Goal: Task Accomplishment & Management: Manage account settings

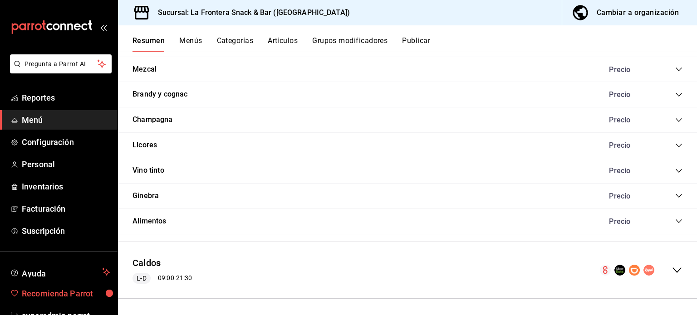
scroll to position [27, 0]
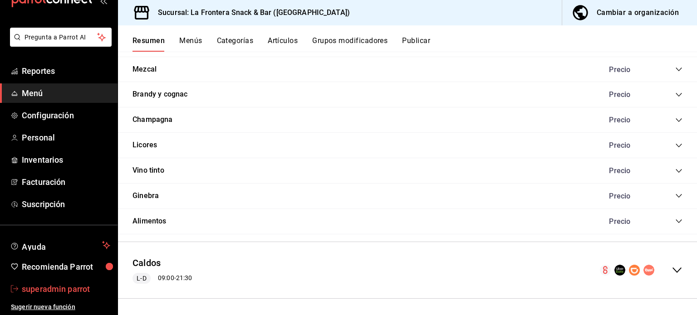
click at [39, 286] on span "superadmin parrot" at bounding box center [66, 289] width 88 height 12
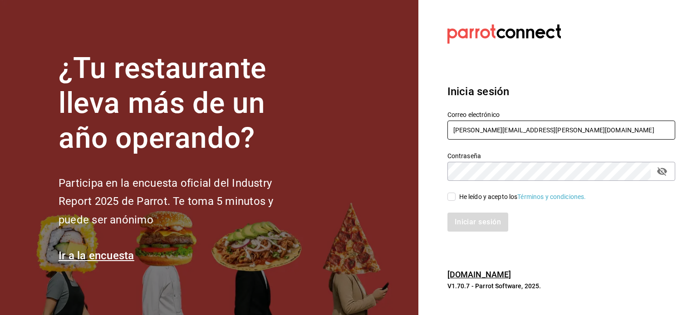
click at [520, 129] on input "[PERSON_NAME][EMAIL_ADDRESS][PERSON_NAME][DOMAIN_NAME]" at bounding box center [561, 130] width 228 height 19
paste input "[EMAIL_ADDRESS][DOMAIN_NAME]"
type input "[EMAIL_ADDRESS][DOMAIN_NAME]"
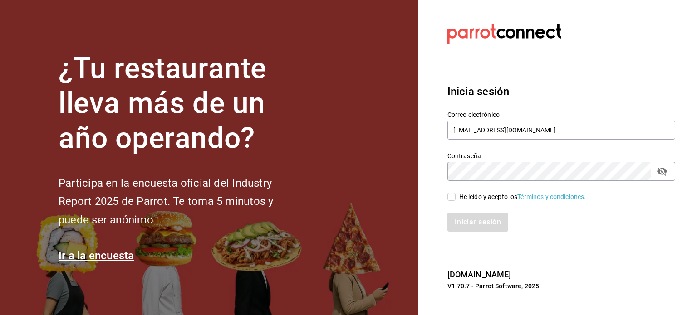
click at [468, 192] on div "He leído y acepto los Términos y condiciones." at bounding box center [522, 197] width 127 height 10
click at [455, 193] on input "He leído y acepto los Términos y condiciones." at bounding box center [451, 197] width 8 height 8
checkbox input "true"
click at [476, 223] on button "Iniciar sesión" at bounding box center [478, 222] width 62 height 19
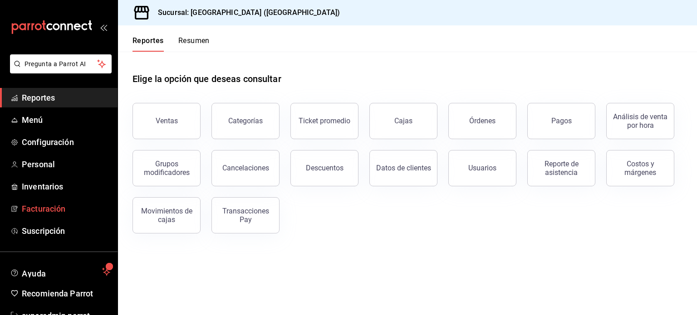
scroll to position [27, 0]
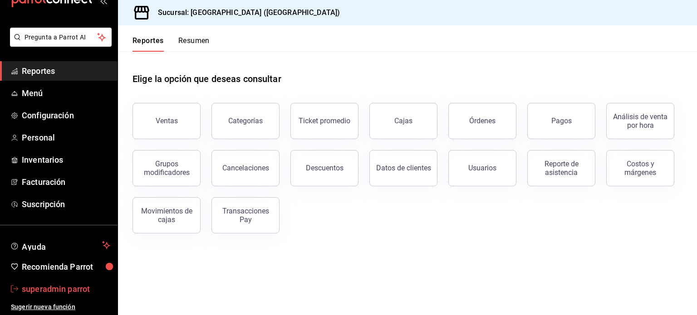
click at [51, 290] on span "superadmin parrot" at bounding box center [66, 289] width 88 height 12
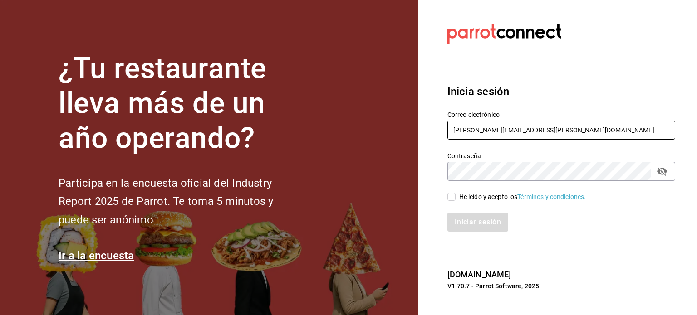
click at [551, 128] on input "[PERSON_NAME][EMAIL_ADDRESS][PERSON_NAME][DOMAIN_NAME]" at bounding box center [561, 130] width 228 height 19
paste input "[EMAIL_ADDRESS][DOMAIN_NAME]"
type input "[EMAIL_ADDRESS][DOMAIN_NAME]"
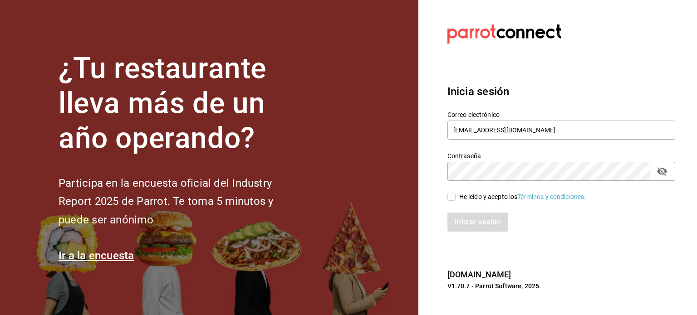
click at [476, 195] on div "He leído y acepto los Términos y condiciones." at bounding box center [522, 197] width 127 height 10
click at [455, 195] on input "He leído y acepto los Términos y condiciones." at bounding box center [451, 197] width 8 height 8
checkbox input "true"
click at [476, 219] on button "Iniciar sesión" at bounding box center [478, 222] width 62 height 19
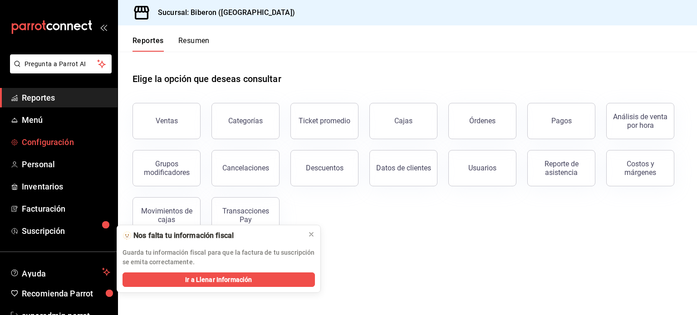
click at [54, 136] on span "Configuración" at bounding box center [66, 142] width 88 height 12
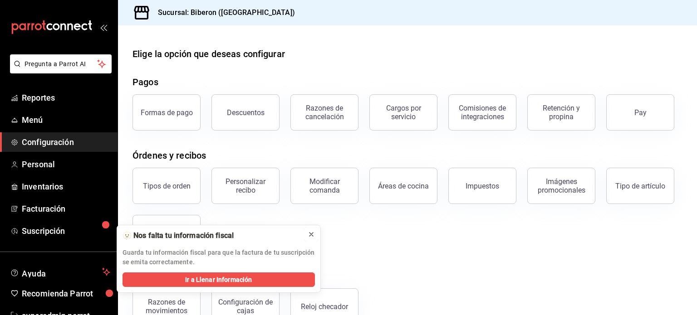
click at [310, 234] on icon at bounding box center [311, 235] width 4 height 4
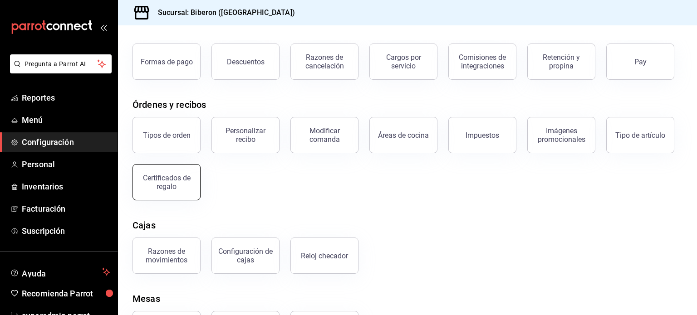
scroll to position [53, 0]
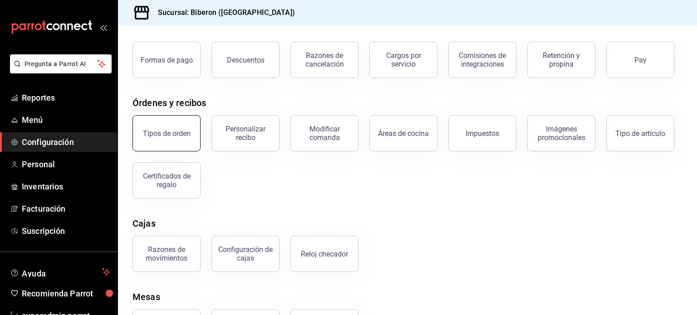
click at [166, 127] on button "Tipos de orden" at bounding box center [166, 133] width 68 height 36
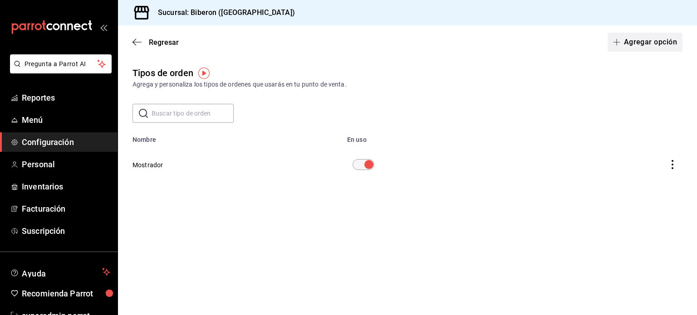
click at [636, 39] on button "Agregar opción" at bounding box center [644, 42] width 75 height 19
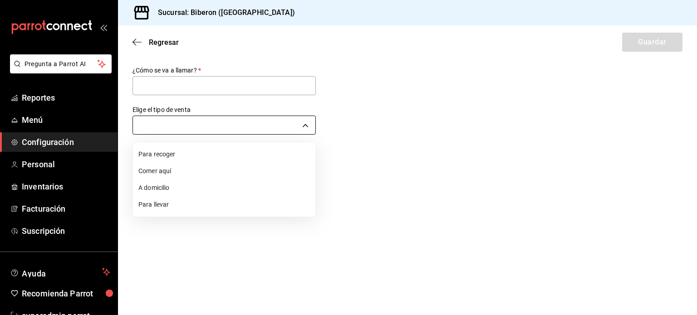
click at [219, 123] on body "Pregunta a Parrot AI Reportes Menú Configuración Personal Inventarios Facturaci…" at bounding box center [348, 157] width 697 height 315
click at [138, 41] on div at bounding box center [348, 157] width 697 height 315
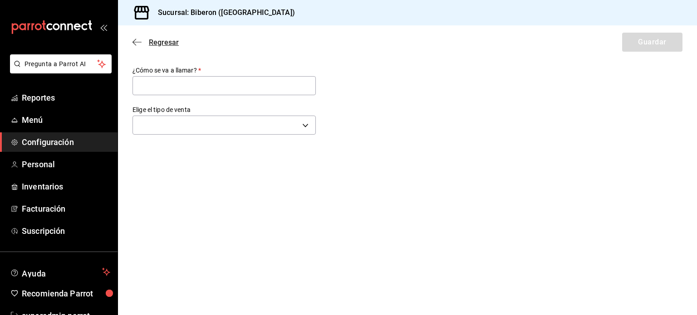
click at [137, 41] on icon "button" at bounding box center [136, 42] width 9 height 8
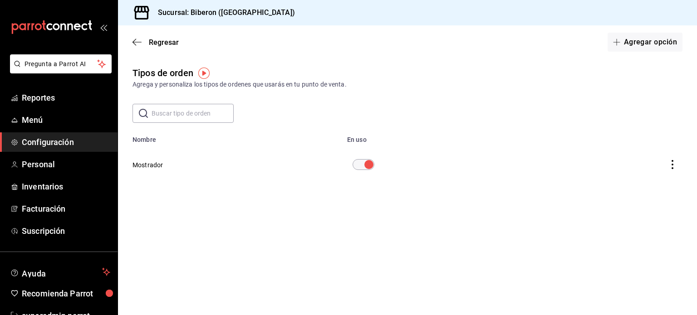
click at [67, 145] on span "Configuración" at bounding box center [66, 142] width 88 height 12
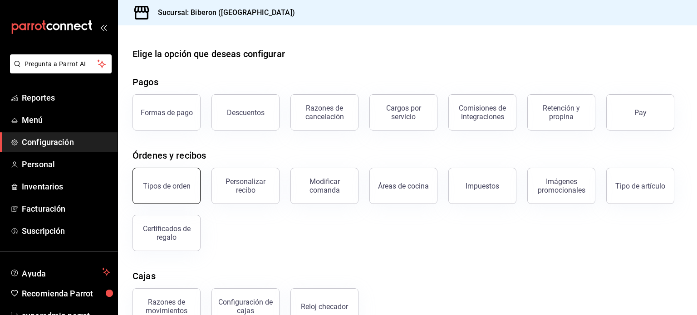
click at [173, 187] on div "Tipos de orden" at bounding box center [167, 186] width 48 height 9
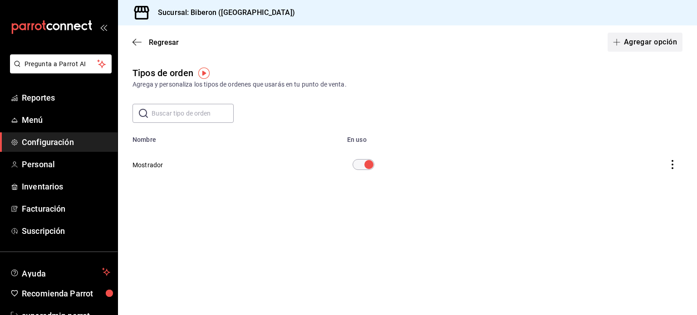
click at [644, 50] on button "Agregar opción" at bounding box center [644, 42] width 75 height 19
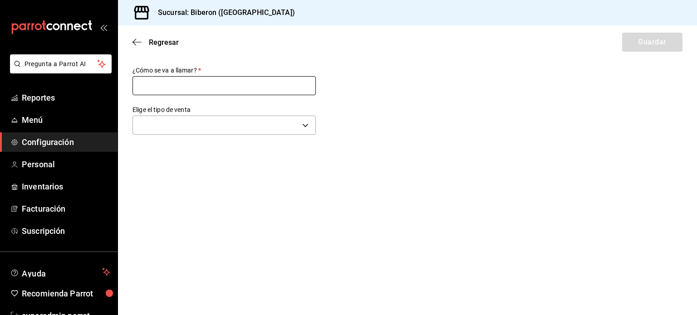
click at [205, 85] on input "text" at bounding box center [223, 85] width 183 height 19
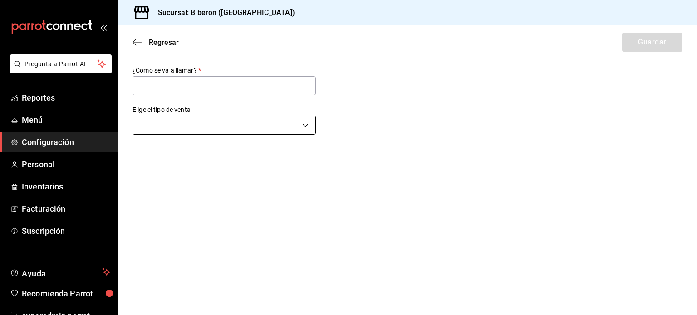
click at [229, 121] on body "Pregunta a Parrot AI Reportes Menú Configuración Personal Inventarios Facturaci…" at bounding box center [348, 157] width 697 height 315
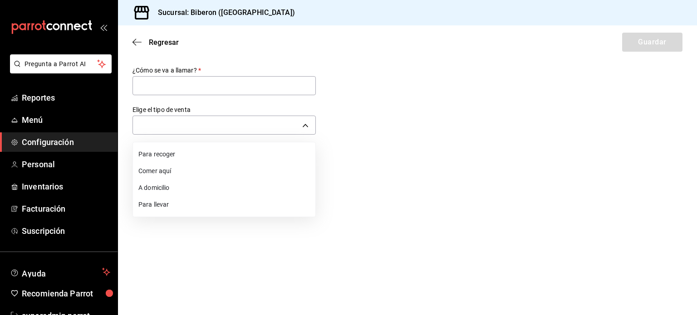
click at [168, 172] on li "Comer aquí" at bounding box center [224, 171] width 182 height 17
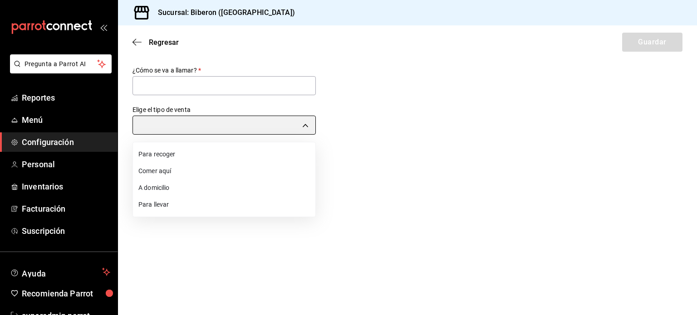
type input "DINE_IN"
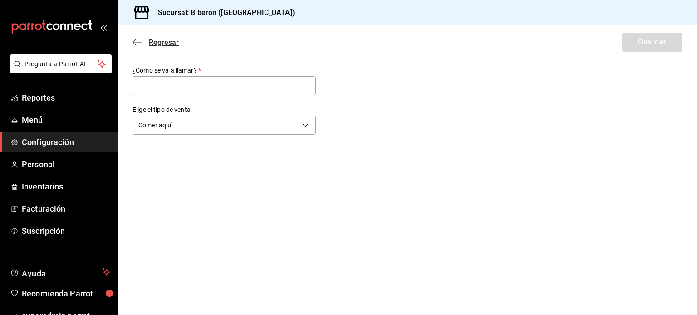
click at [137, 43] on icon "button" at bounding box center [136, 42] width 9 height 8
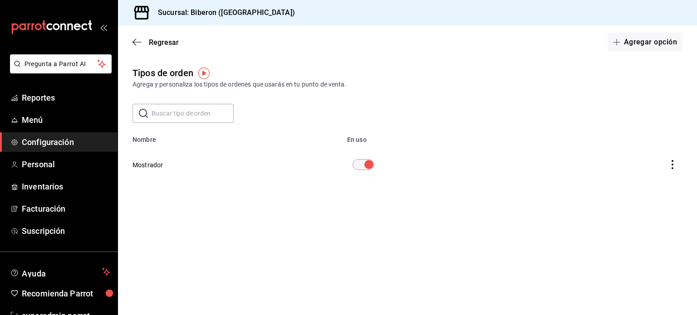
click at [137, 43] on icon "button" at bounding box center [136, 42] width 9 height 8
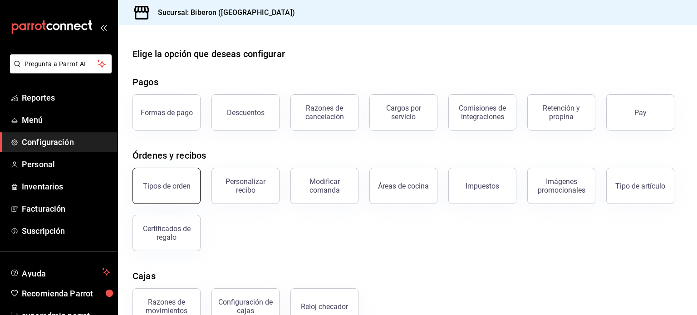
click at [179, 171] on button "Tipos de orden" at bounding box center [166, 186] width 68 height 36
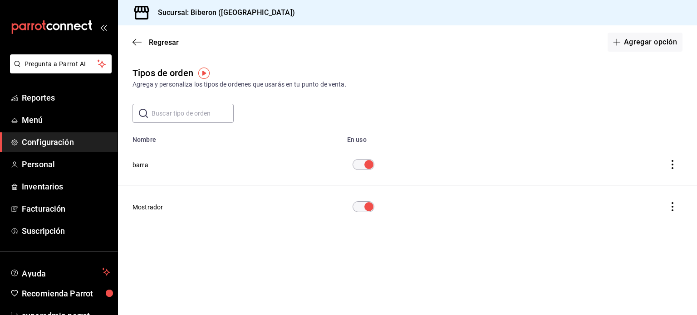
click at [143, 163] on button "barra" at bounding box center [140, 165] width 16 height 9
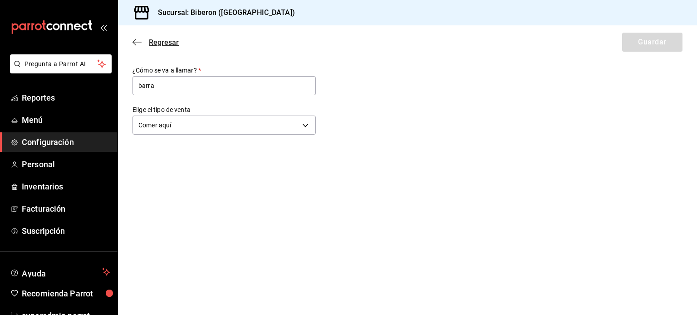
click at [140, 44] on icon "button" at bounding box center [136, 42] width 9 height 8
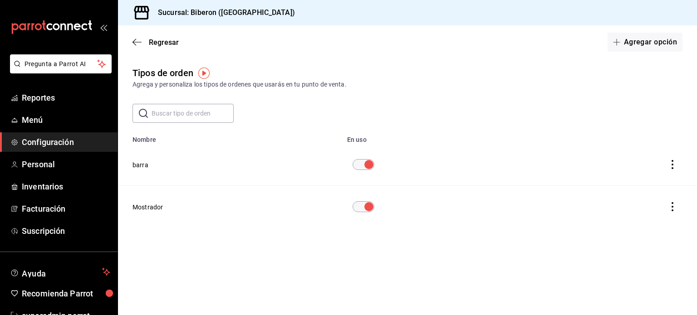
scroll to position [27, 0]
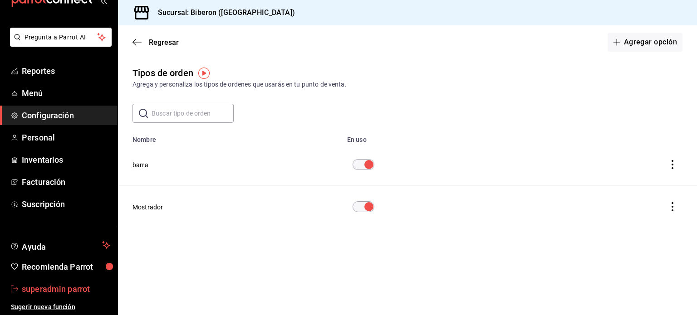
click at [46, 289] on span "superadmin parrot" at bounding box center [66, 289] width 88 height 12
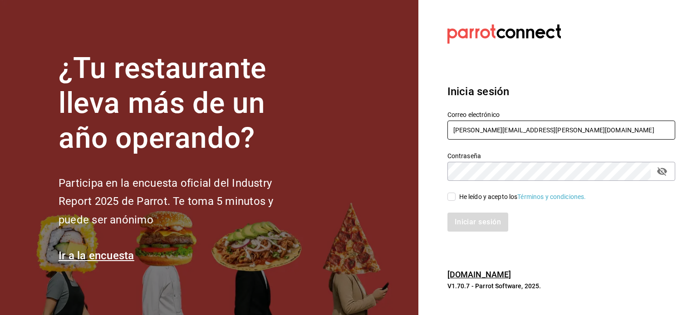
click at [522, 125] on input "[PERSON_NAME][EMAIL_ADDRESS][PERSON_NAME][DOMAIN_NAME]" at bounding box center [561, 130] width 228 height 19
paste input "negrito@chiapas.com"
type input "negrito@chiapas.com"
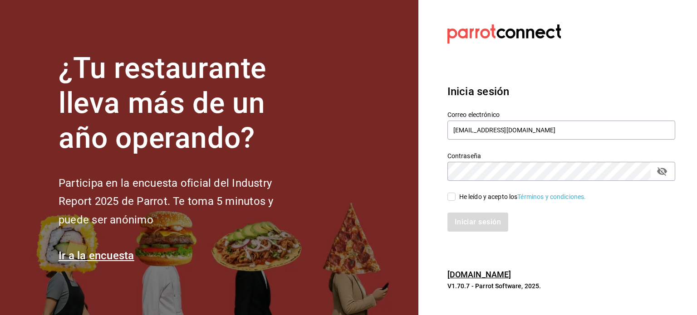
click at [463, 194] on div "He leído y acepto los Términos y condiciones." at bounding box center [522, 197] width 127 height 10
click at [455, 194] on input "He leído y acepto los Términos y condiciones." at bounding box center [451, 197] width 8 height 8
checkbox input "true"
click at [475, 235] on div "Inicia sesión Correo electrónico negrito@chiapas.com Contraseña Contraseña He l…" at bounding box center [561, 158] width 228 height 170
click at [469, 223] on button "Iniciar sesión" at bounding box center [478, 222] width 62 height 19
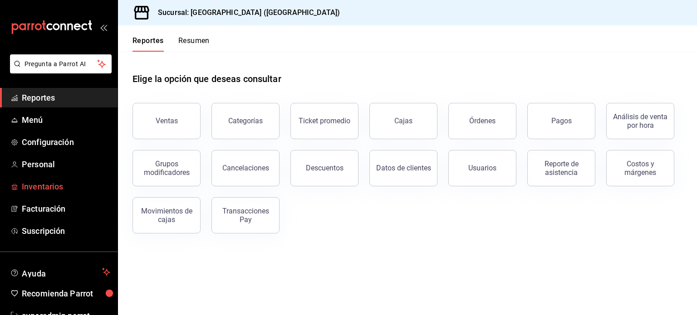
click at [47, 181] on span "Inventarios" at bounding box center [66, 187] width 88 height 12
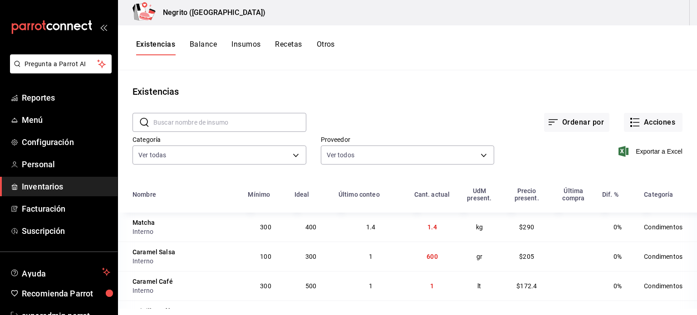
click at [288, 42] on button "Recetas" at bounding box center [288, 47] width 27 height 15
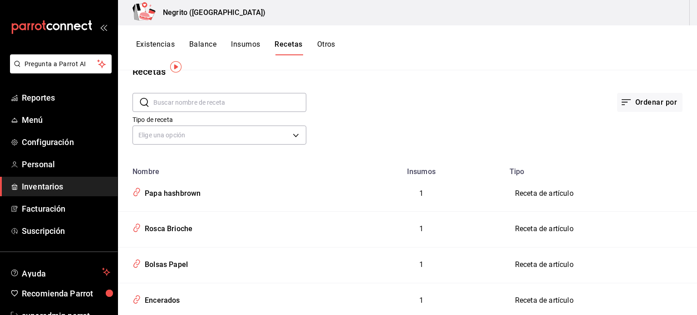
scroll to position [25, 0]
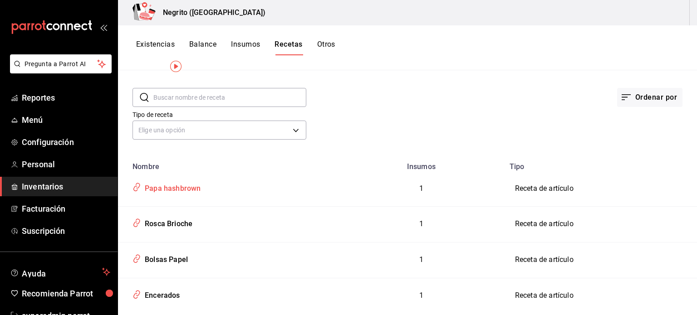
click at [194, 184] on div "Papa hashbrown" at bounding box center [170, 187] width 59 height 14
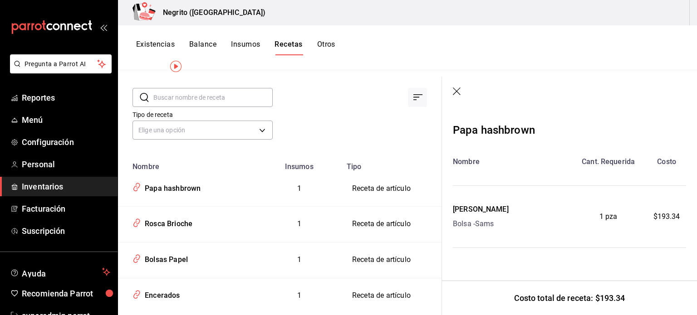
click at [603, 217] on span "1 pza" at bounding box center [608, 216] width 18 height 11
click at [256, 52] on button "Insumos" at bounding box center [245, 47] width 29 height 15
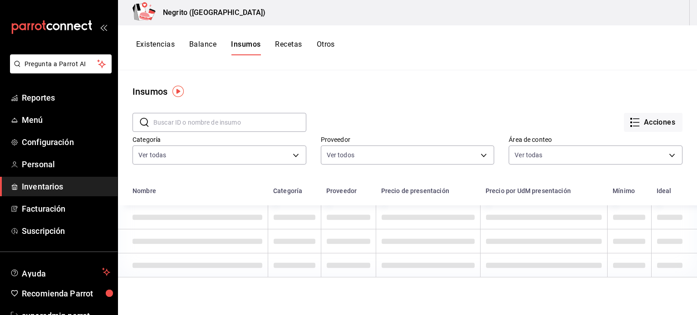
click at [210, 121] on input "text" at bounding box center [229, 122] width 153 height 18
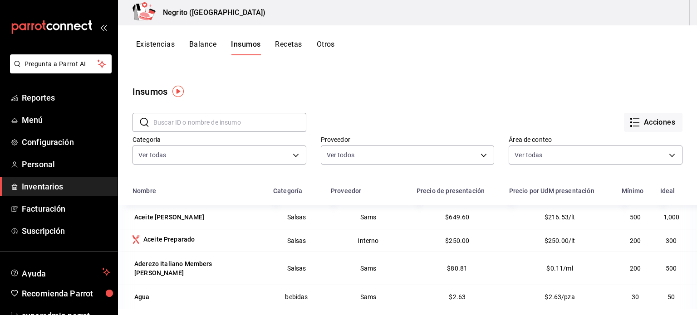
click at [288, 45] on button "Recetas" at bounding box center [288, 47] width 27 height 15
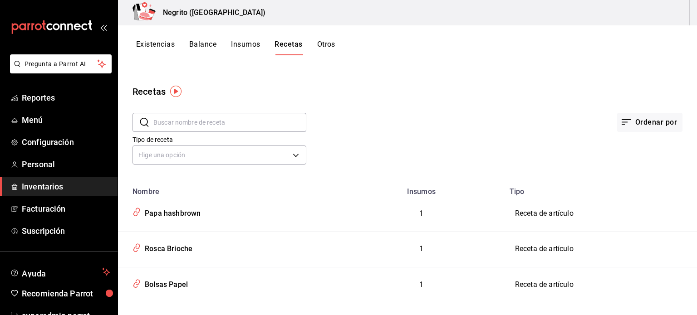
click at [256, 46] on button "Insumos" at bounding box center [245, 47] width 29 height 15
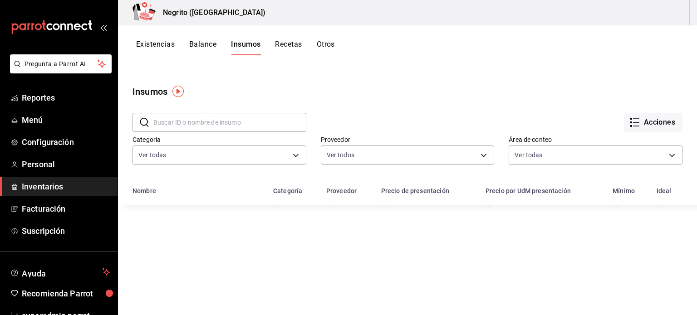
click at [181, 119] on input "text" at bounding box center [229, 122] width 153 height 18
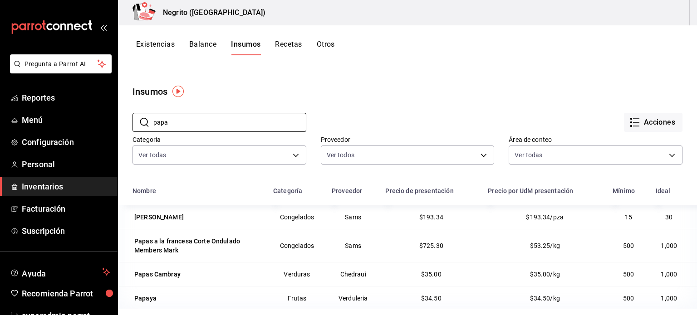
drag, startPoint x: 181, startPoint y: 119, endPoint x: 244, endPoint y: 200, distance: 102.8
click at [244, 200] on main "Insumos ​ papa ​ Acciones Categoría Ver todas 5b12a7f4-afe7-4b9c-97e8-043b7c3c9…" at bounding box center [407, 189] width 579 height 239
type input "papa"
click at [164, 215] on div "Papa Hashbrown" at bounding box center [158, 217] width 49 height 9
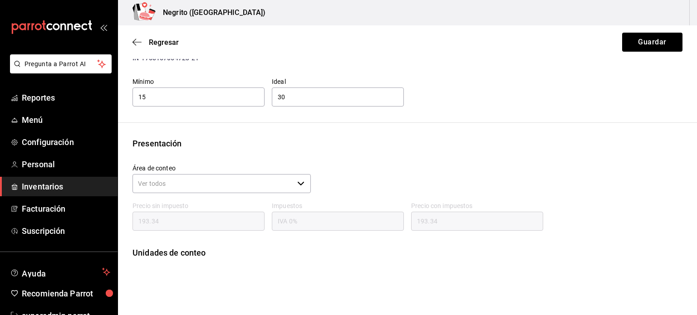
scroll to position [114, 0]
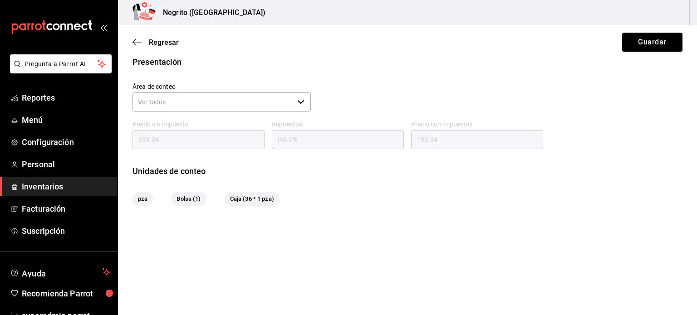
click at [247, 205] on div "Caja (36 * 1 pza)" at bounding box center [252, 199] width 55 height 15
click at [189, 201] on span "Bolsa (1)" at bounding box center [188, 199] width 35 height 9
click at [142, 196] on span "pza" at bounding box center [142, 199] width 20 height 9
click at [138, 39] on icon "button" at bounding box center [136, 42] width 9 height 8
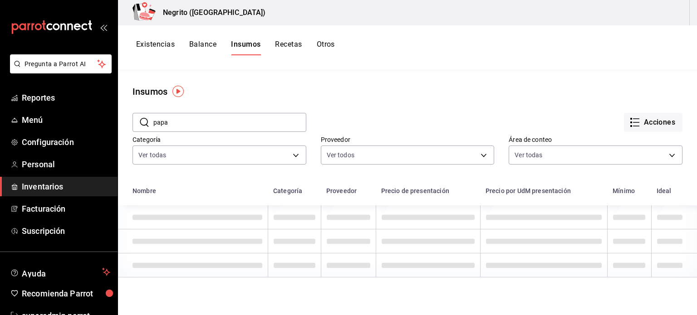
click at [292, 44] on button "Recetas" at bounding box center [288, 47] width 27 height 15
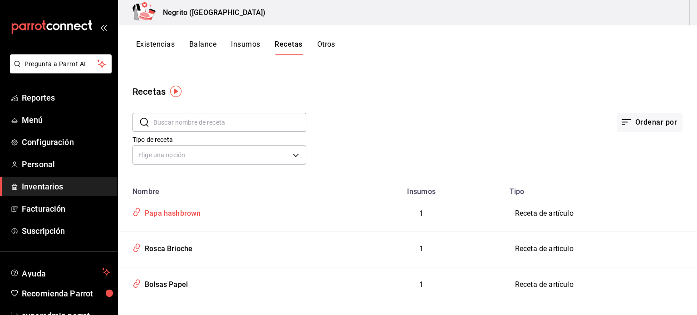
click at [153, 210] on div "Papa hashbrown" at bounding box center [170, 212] width 59 height 14
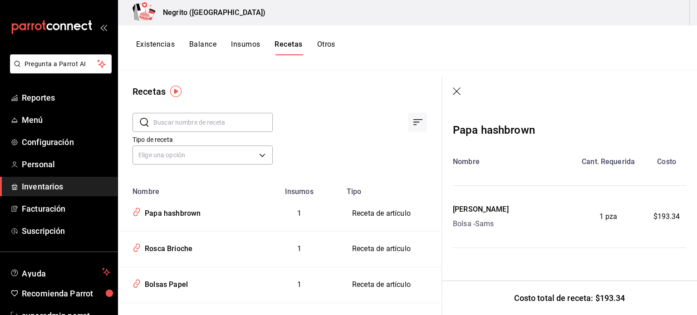
click at [478, 222] on div "Bolsa - Sams" at bounding box center [481, 224] width 56 height 11
drag, startPoint x: 455, startPoint y: 223, endPoint x: 513, endPoint y: 225, distance: 58.1
click at [513, 225] on div "Papa Hashbrown Bolsa - Sams" at bounding box center [511, 216] width 117 height 25
click at [11, 3] on div "mailbox folders" at bounding box center [58, 27] width 117 height 54
click at [501, 132] on div "Papa hashbrown" at bounding box center [494, 130] width 82 height 16
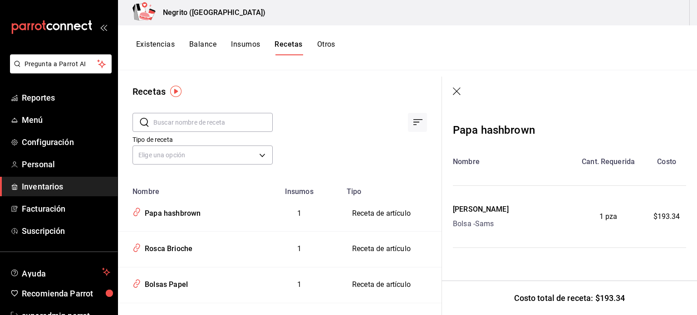
click at [449, 89] on header at bounding box center [569, 92] width 255 height 31
click at [459, 89] on icon "button" at bounding box center [457, 92] width 9 height 9
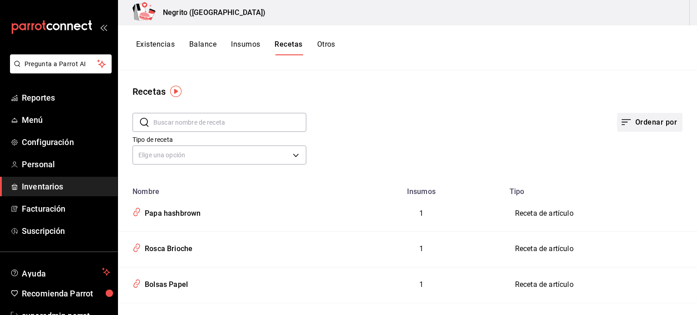
click at [631, 123] on button "Ordenar por" at bounding box center [649, 122] width 65 height 19
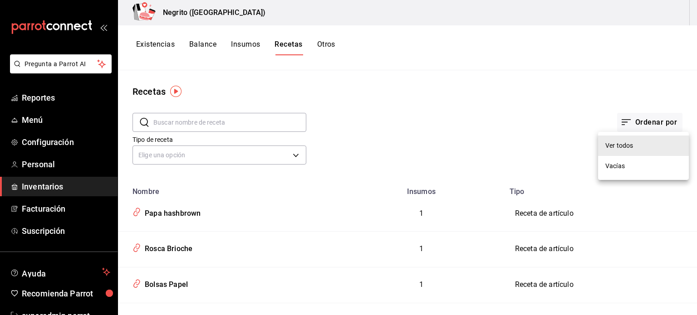
click at [565, 105] on div at bounding box center [348, 157] width 697 height 315
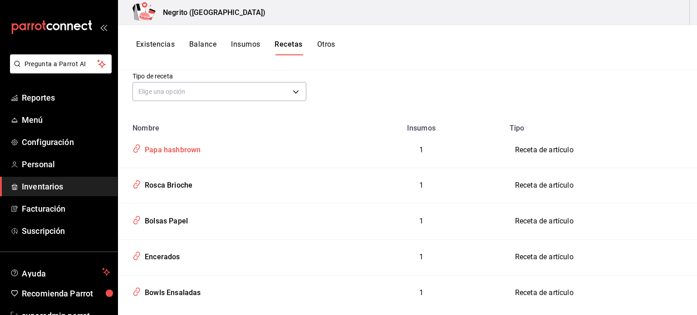
scroll to position [67, 0]
